Goal: Task Accomplishment & Management: Manage account settings

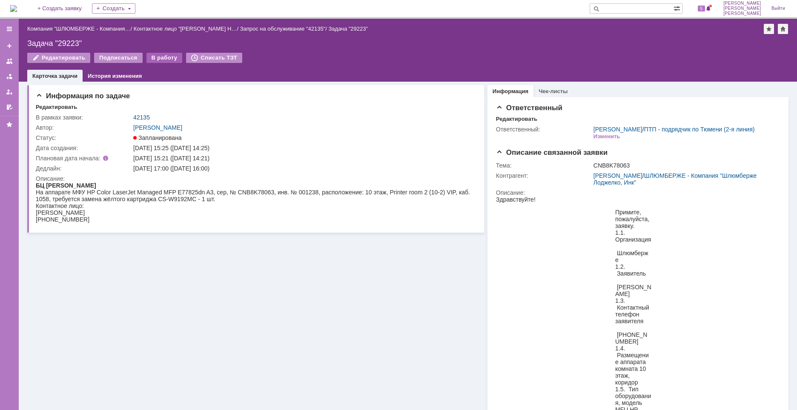
click at [165, 61] on div "В работу" at bounding box center [164, 58] width 36 height 10
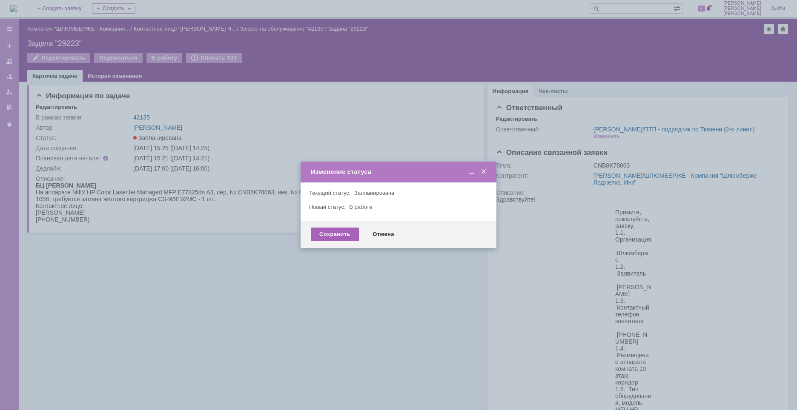
click at [341, 237] on div "Сохранить" at bounding box center [335, 235] width 48 height 14
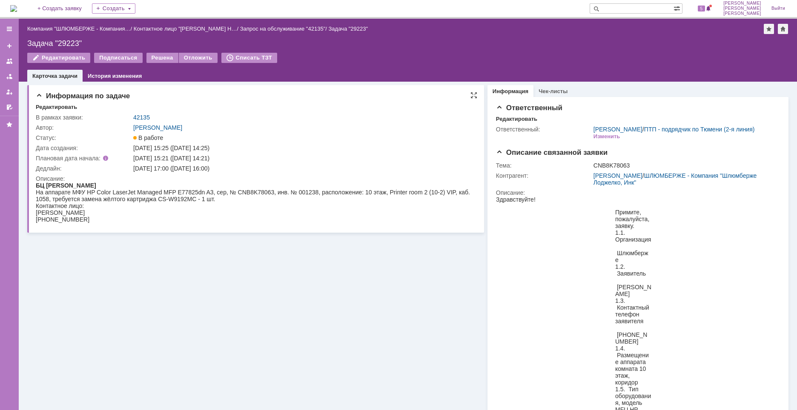
click at [256, 191] on div "На аппарате МФУ HP Color LaserJet Managed MFP E77825dn A3, сер, № CNB8K78063, и…" at bounding box center [254, 196] width 436 height 14
copy div "CNB8K78063"
click at [71, 43] on div "Задача "29223"" at bounding box center [407, 43] width 761 height 9
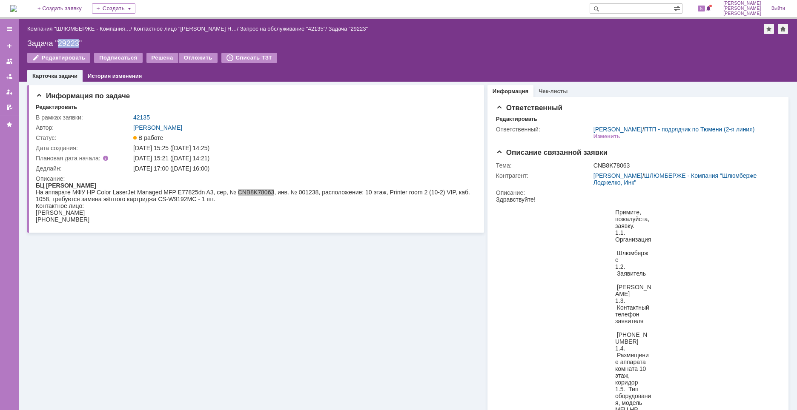
copy div "29223"
click at [272, 203] on div "Контактное лицо:" at bounding box center [254, 206] width 436 height 7
drag, startPoint x: 183, startPoint y: 170, endPoint x: 229, endPoint y: 172, distance: 45.6
click at [229, 172] on td "[DATE] 17:00 ([DATE] 16:00)" at bounding box center [302, 168] width 341 height 10
copy div "[DATE] 16:00"
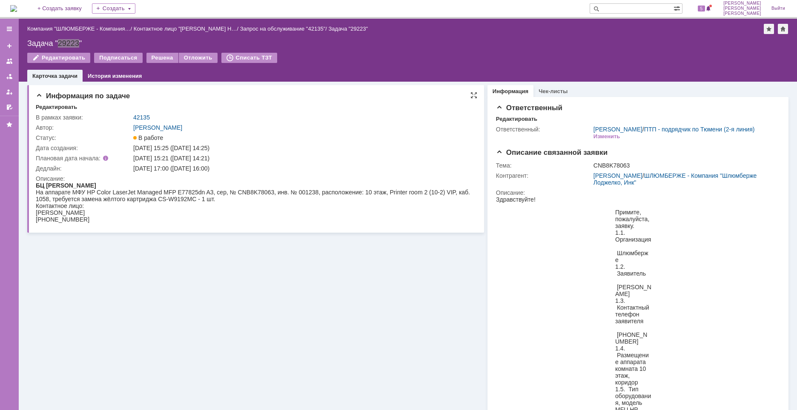
drag, startPoint x: 238, startPoint y: 204, endPoint x: 230, endPoint y: 205, distance: 7.7
click at [237, 204] on div "Контактное лицо:" at bounding box center [254, 206] width 436 height 7
drag, startPoint x: 216, startPoint y: 200, endPoint x: 52, endPoint y: 198, distance: 163.5
click at [52, 198] on div "На аппарате МФУ HP Color LaserJet Managed MFP E77825dn A3, сер, № CNB8K78063, и…" at bounding box center [254, 196] width 436 height 14
copy div "требуется замена жёлтого картриджа CS-W9192MC - 1 шт."
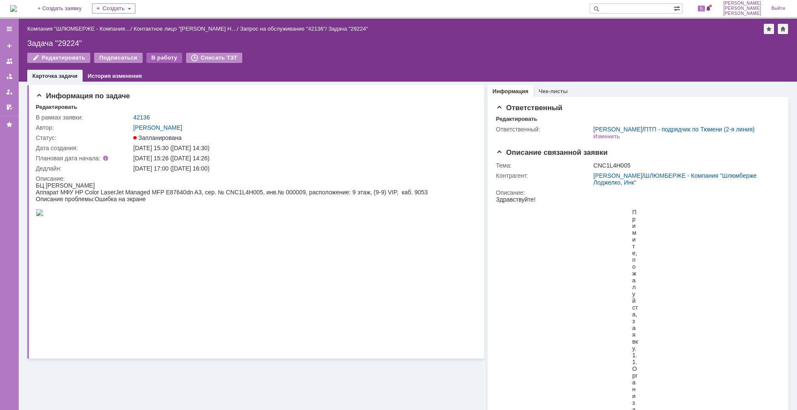
click at [159, 58] on div "В работу" at bounding box center [164, 58] width 36 height 10
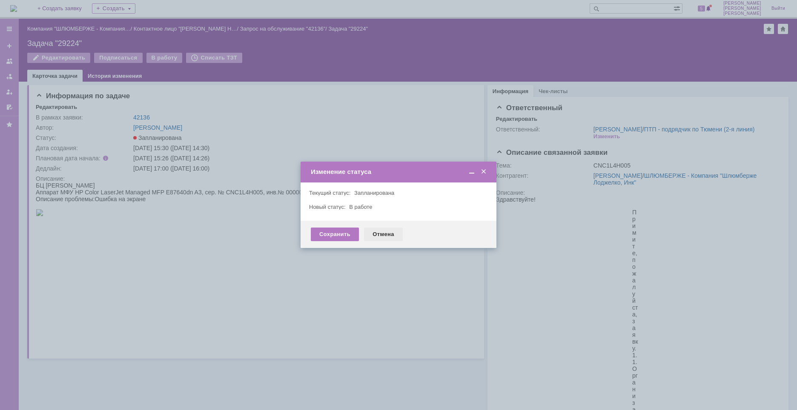
click at [380, 234] on div "Отмена" at bounding box center [383, 235] width 39 height 14
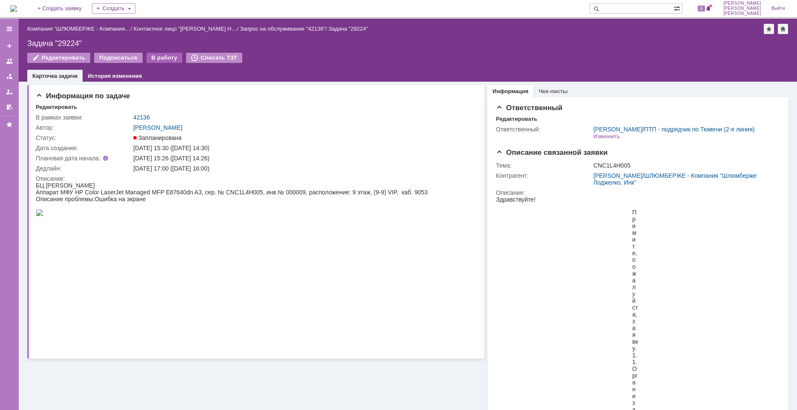
click at [168, 60] on div "В работу" at bounding box center [164, 58] width 36 height 10
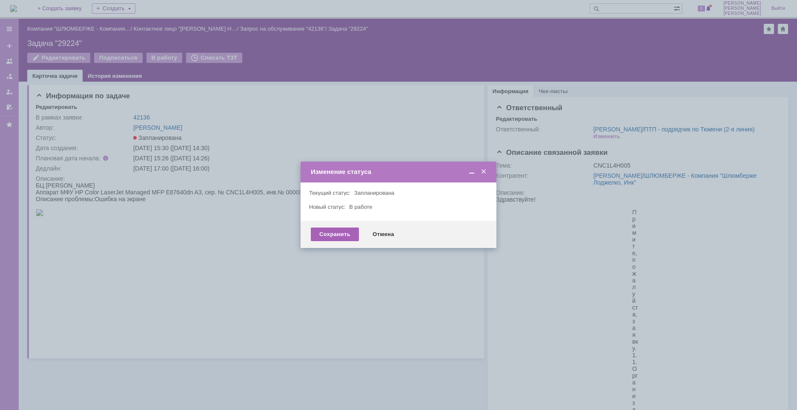
click at [346, 235] on div "Сохранить" at bounding box center [335, 235] width 48 height 14
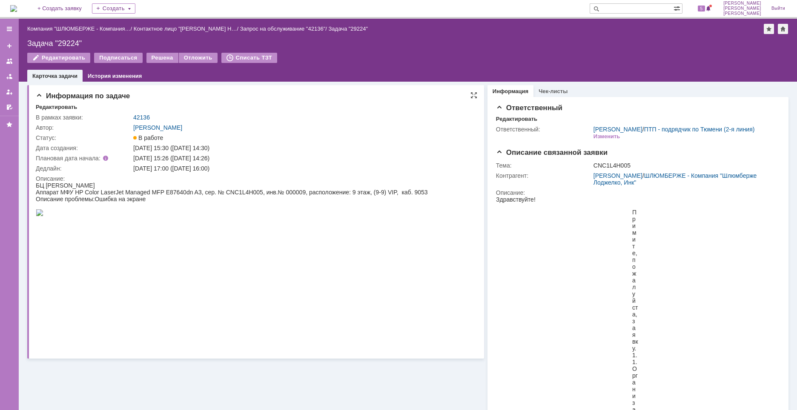
click at [243, 192] on div "Аппарат МФУ HP Color LaserJet Managed MFP E87640dn A3, сер. № CNC1L4H005, инв.№…" at bounding box center [232, 192] width 392 height 7
copy div "CNC1L4H005"
click at [68, 40] on div "Задача "29224"" at bounding box center [407, 43] width 761 height 9
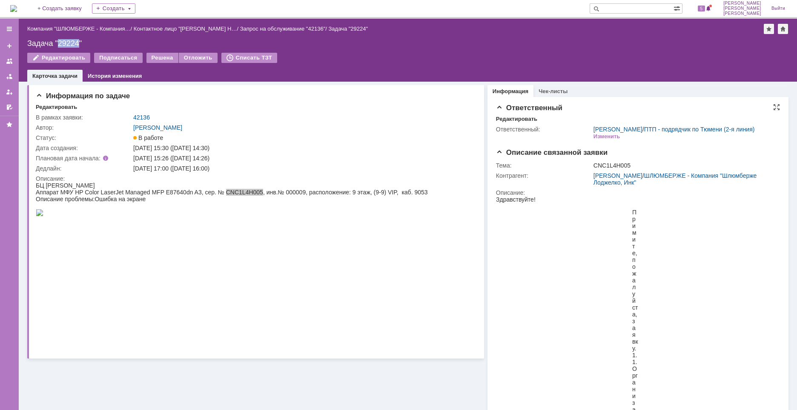
copy div "29224"
click at [218, 169] on div "[DATE] 17:00 ([DATE] 16:00)" at bounding box center [302, 168] width 338 height 7
click at [194, 168] on div "[DATE] 17:00 ([DATE] 16:00)" at bounding box center [302, 168] width 338 height 7
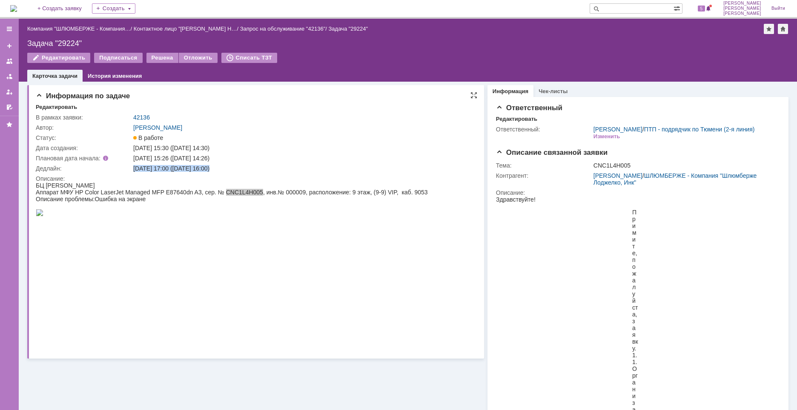
click at [184, 169] on div "[DATE] 17:00 ([DATE] 16:00)" at bounding box center [302, 168] width 338 height 7
click at [183, 169] on div "[DATE] 17:00 ([DATE] 16:00)" at bounding box center [302, 168] width 338 height 7
click at [197, 170] on div "[DATE] 17:00 ([DATE] 16:00)" at bounding box center [302, 168] width 338 height 7
click at [206, 180] on div "Описание:" at bounding box center [254, 178] width 437 height 7
drag, startPoint x: 184, startPoint y: 168, endPoint x: 229, endPoint y: 170, distance: 45.6
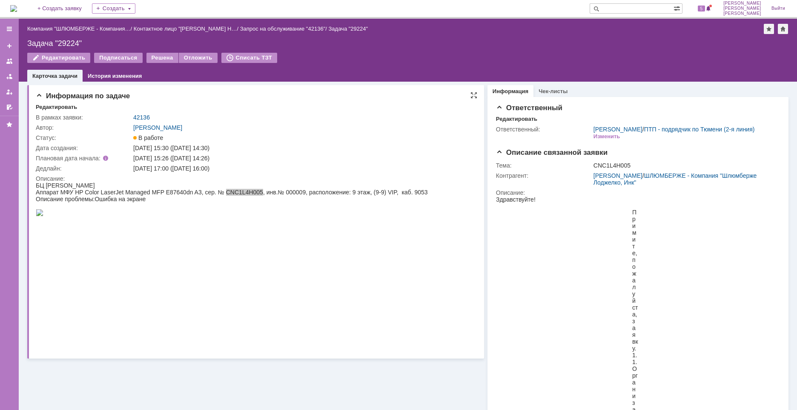
click at [229, 170] on div "[DATE] 17:00 ([DATE] 16:00)" at bounding box center [302, 168] width 338 height 7
copy div "[DATE] 16:00"
